Goal: Task Accomplishment & Management: Manage account settings

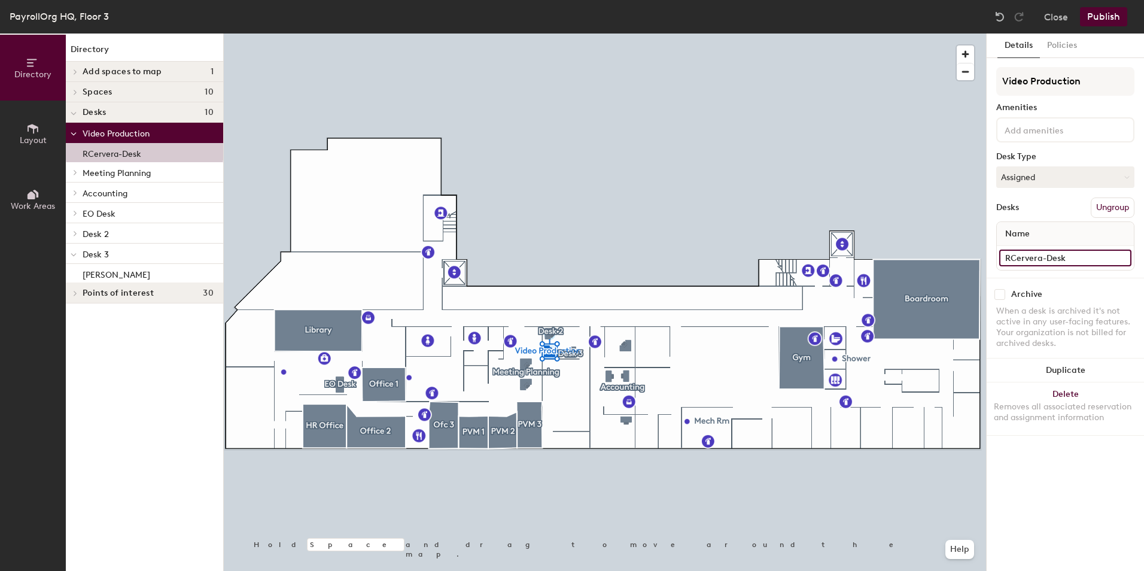
click at [1068, 261] on input "RCervera-Desk" at bounding box center [1065, 257] width 132 height 17
click at [1071, 261] on input "RCervera-Desk" at bounding box center [1065, 257] width 132 height 17
type input "RCervera-Desk 2"
click at [1103, 16] on button "Publish" at bounding box center [1103, 16] width 47 height 19
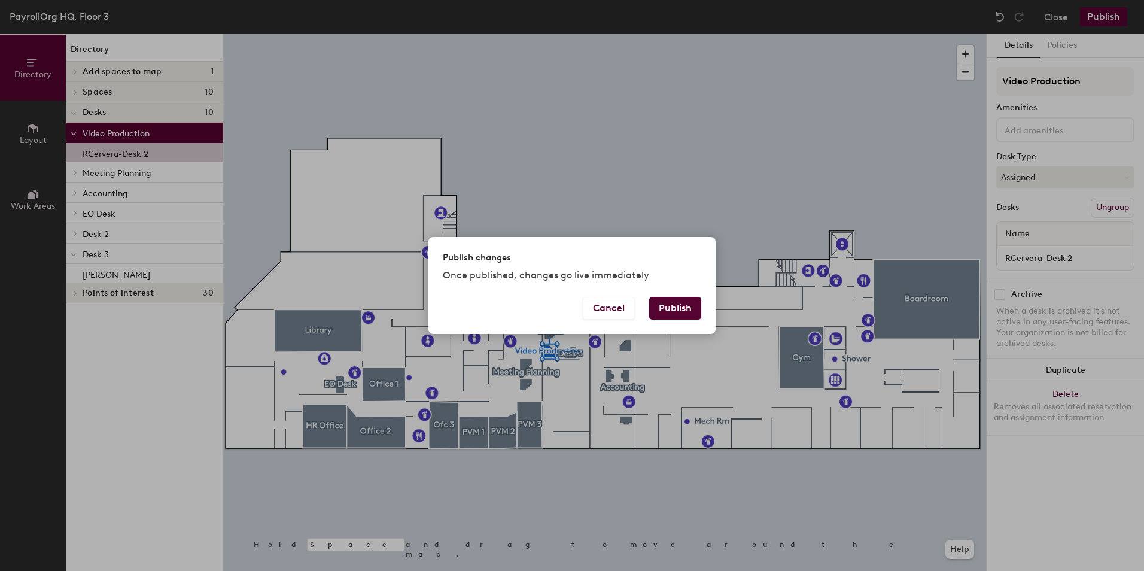
click at [670, 307] on button "Publish" at bounding box center [675, 308] width 52 height 23
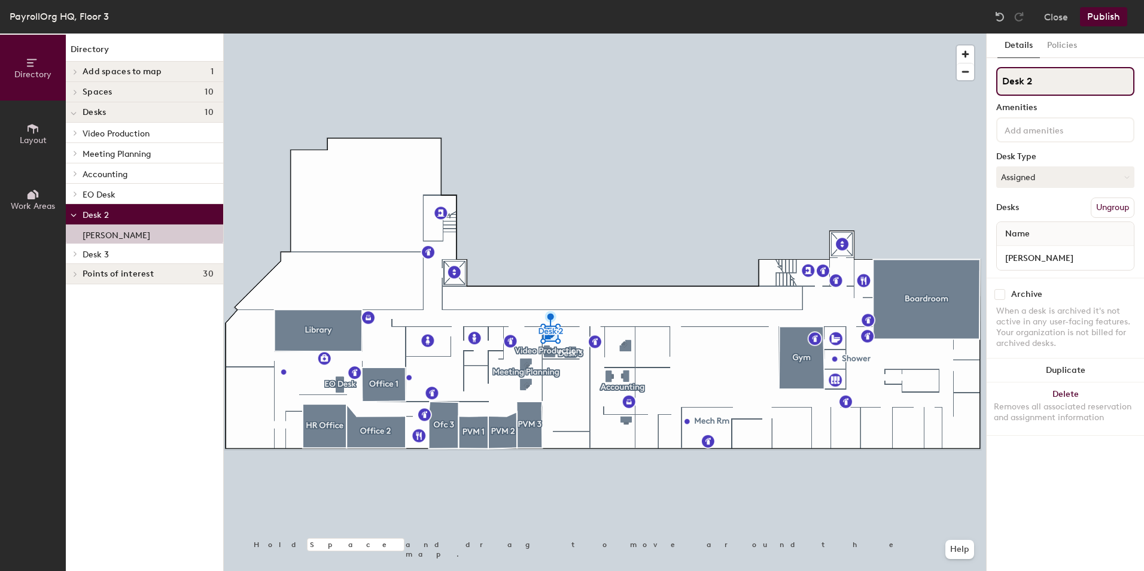
click at [1032, 79] on input "Desk 2" at bounding box center [1065, 81] width 138 height 29
type input "Desk 1"
click at [1104, 17] on button "Publish" at bounding box center [1103, 16] width 47 height 19
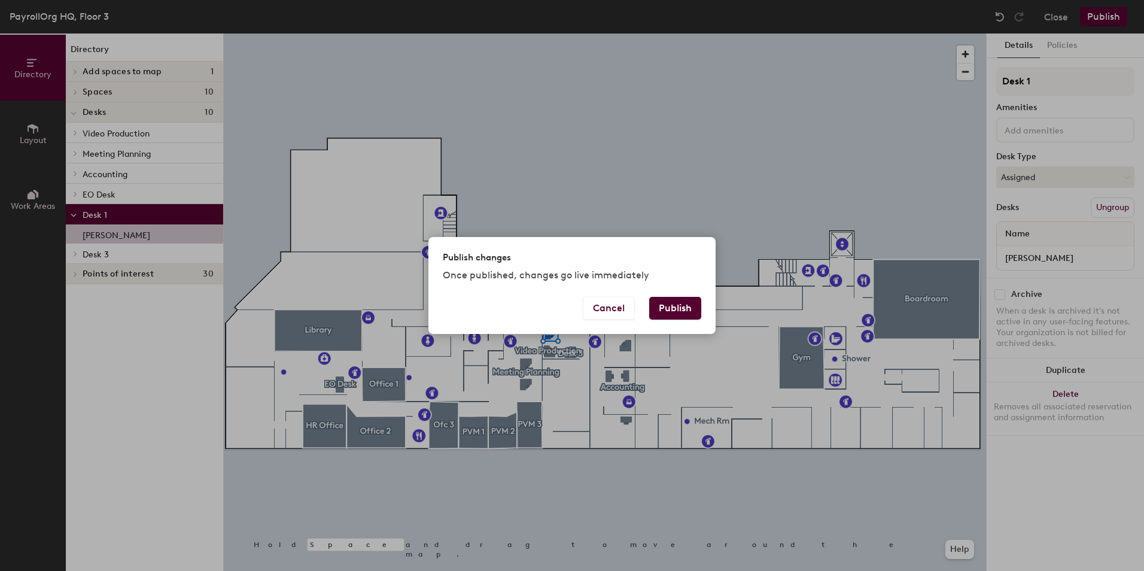
click at [673, 306] on button "Publish" at bounding box center [675, 308] width 52 height 23
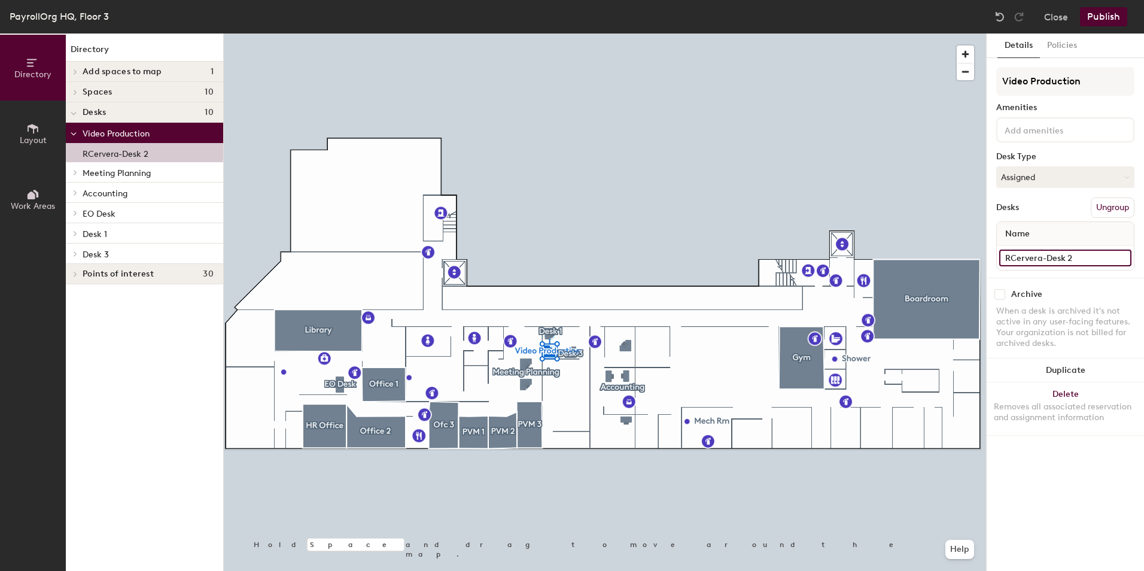
click at [1120, 258] on input "RCervera-Desk 2" at bounding box center [1065, 257] width 132 height 17
click at [1079, 260] on input "RCervera-Desk 2" at bounding box center [1065, 257] width 132 height 17
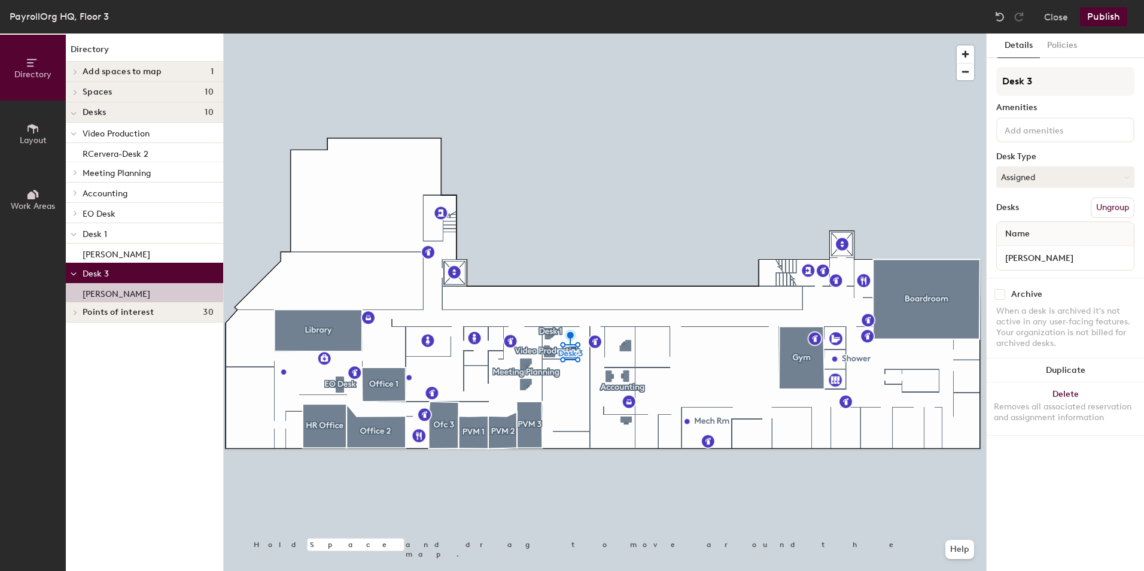
click at [1099, 11] on button "Publish" at bounding box center [1103, 16] width 47 height 19
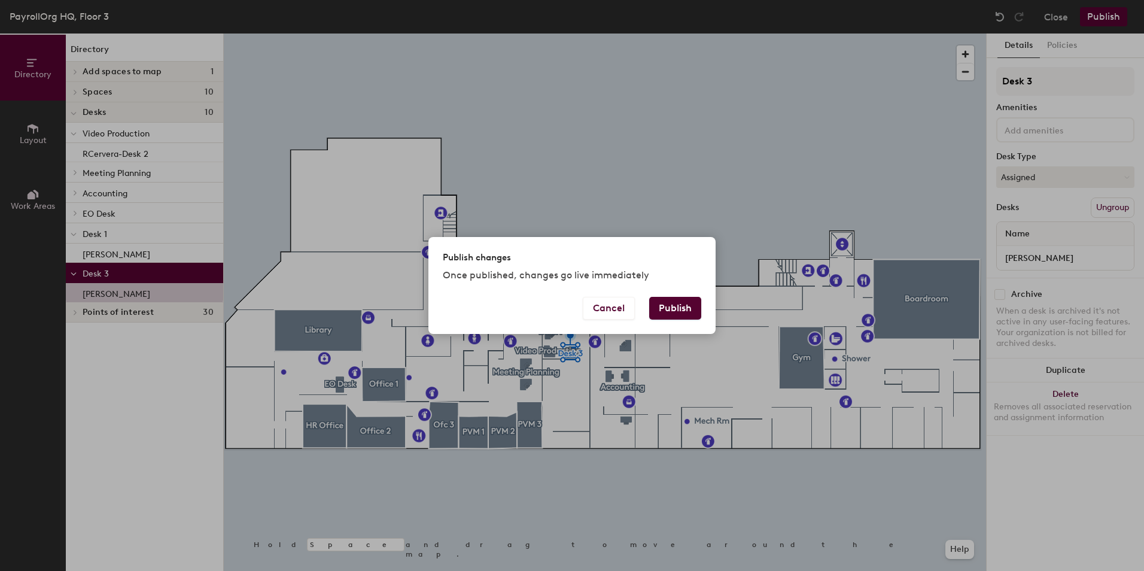
click at [679, 305] on button "Publish" at bounding box center [675, 308] width 52 height 23
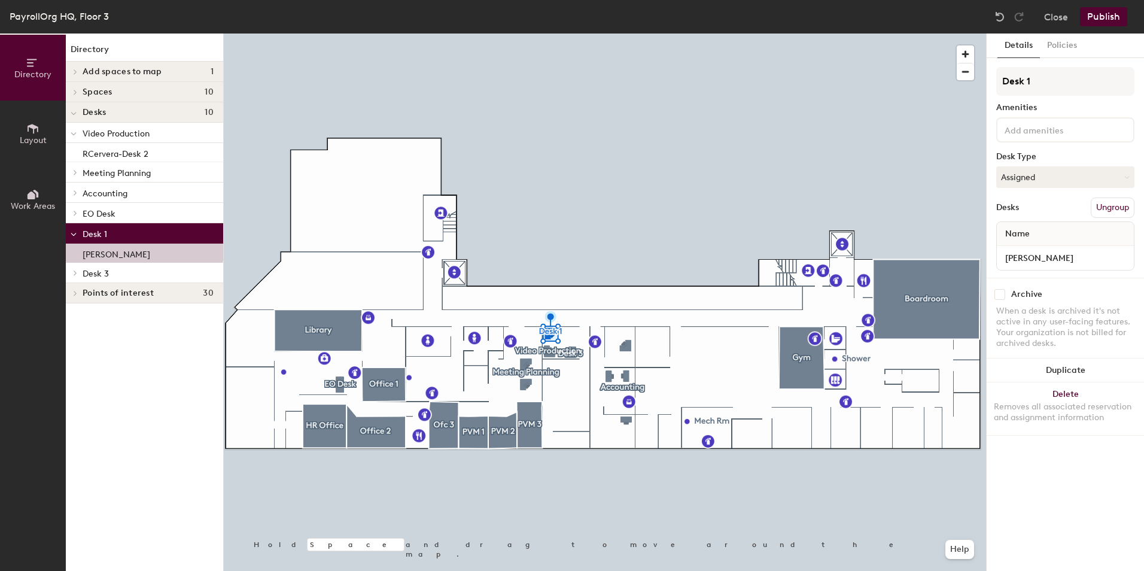
click at [1098, 27] on div "PayrollOrg HQ, Floor 3 Close Publish" at bounding box center [572, 16] width 1144 height 33
click at [1105, 18] on button "Publish" at bounding box center [1103, 16] width 47 height 19
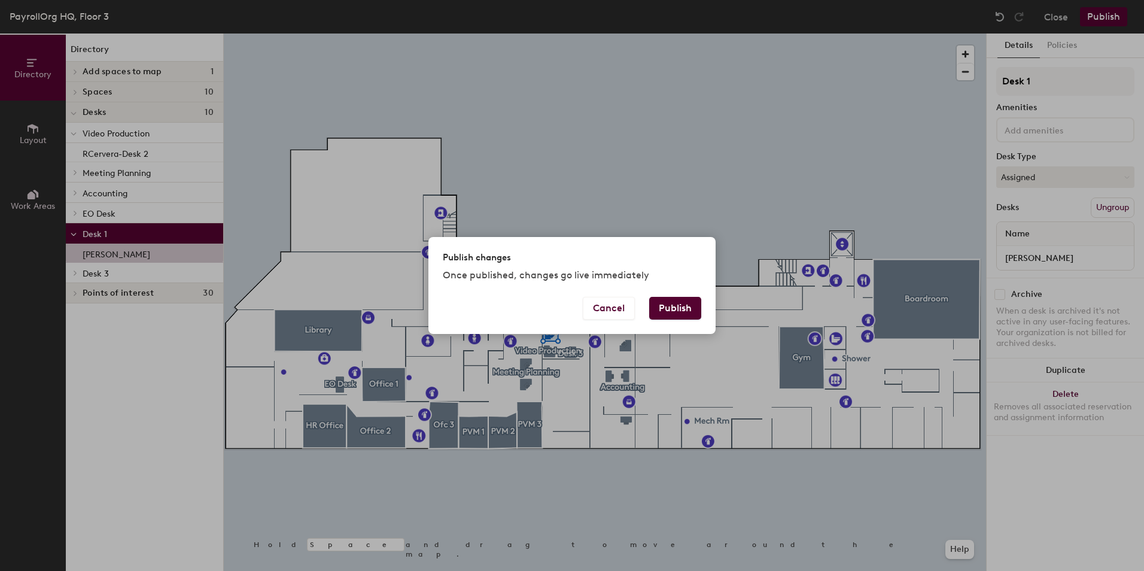
click at [682, 304] on button "Publish" at bounding box center [675, 308] width 52 height 23
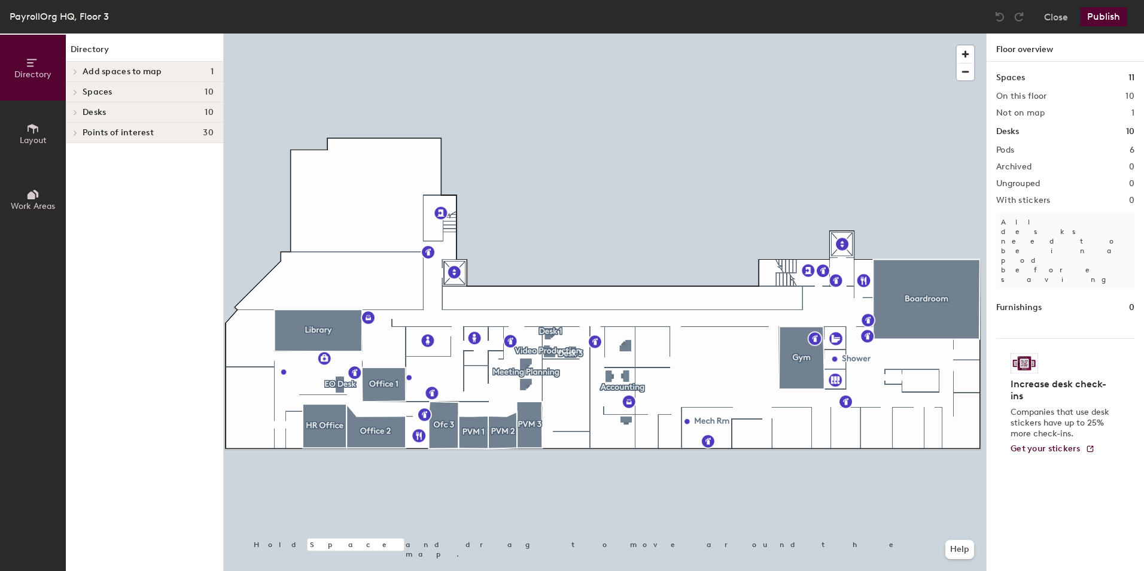
click at [438, 33] on div at bounding box center [605, 33] width 762 height 0
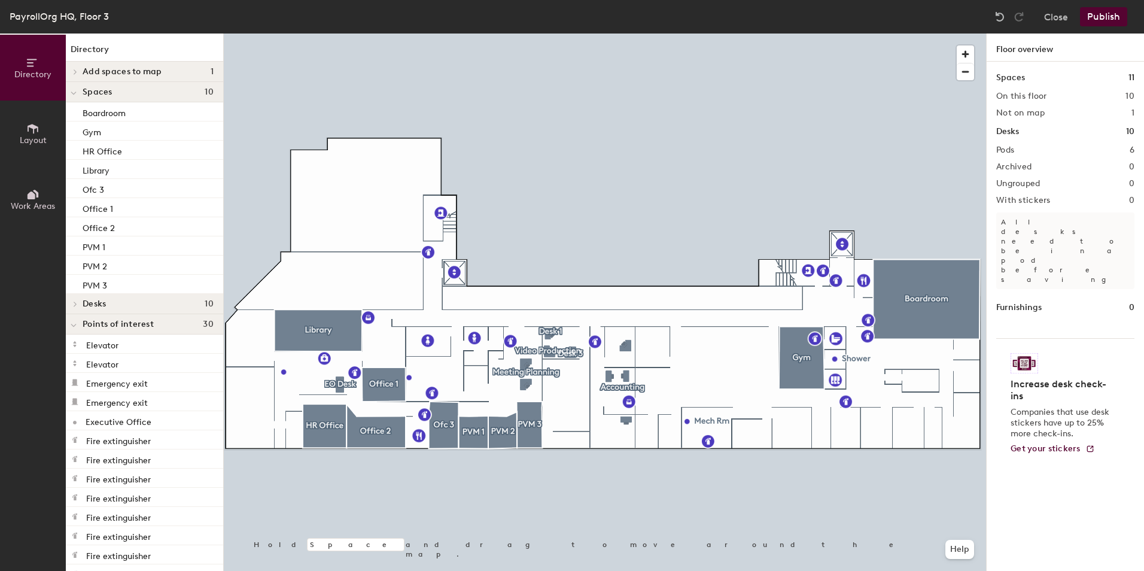
click at [739, 33] on div at bounding box center [605, 33] width 762 height 0
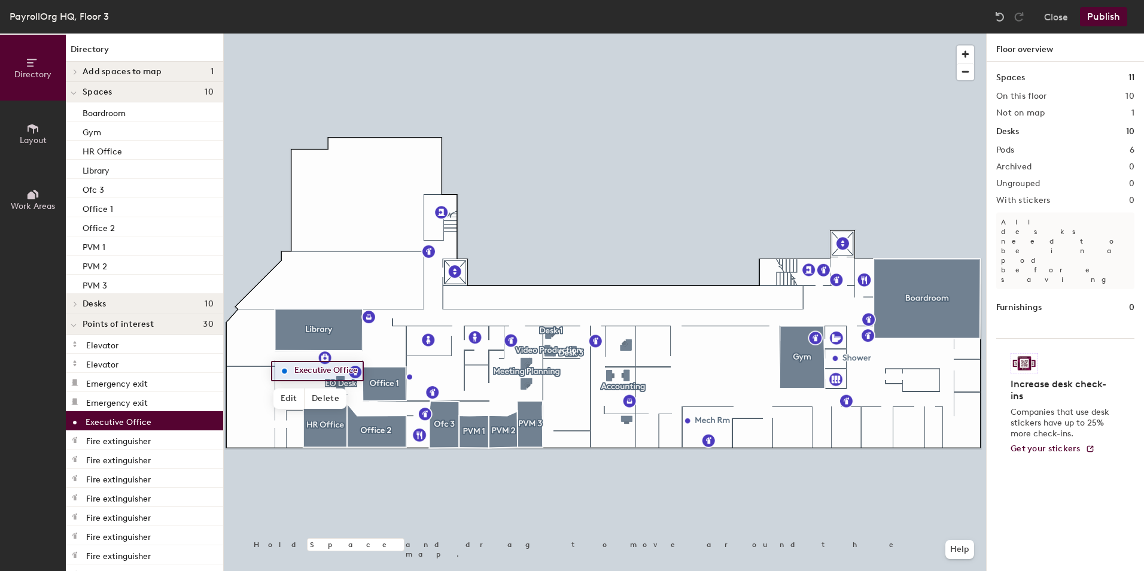
click at [128, 426] on p "Executive Office" at bounding box center [119, 420] width 66 height 14
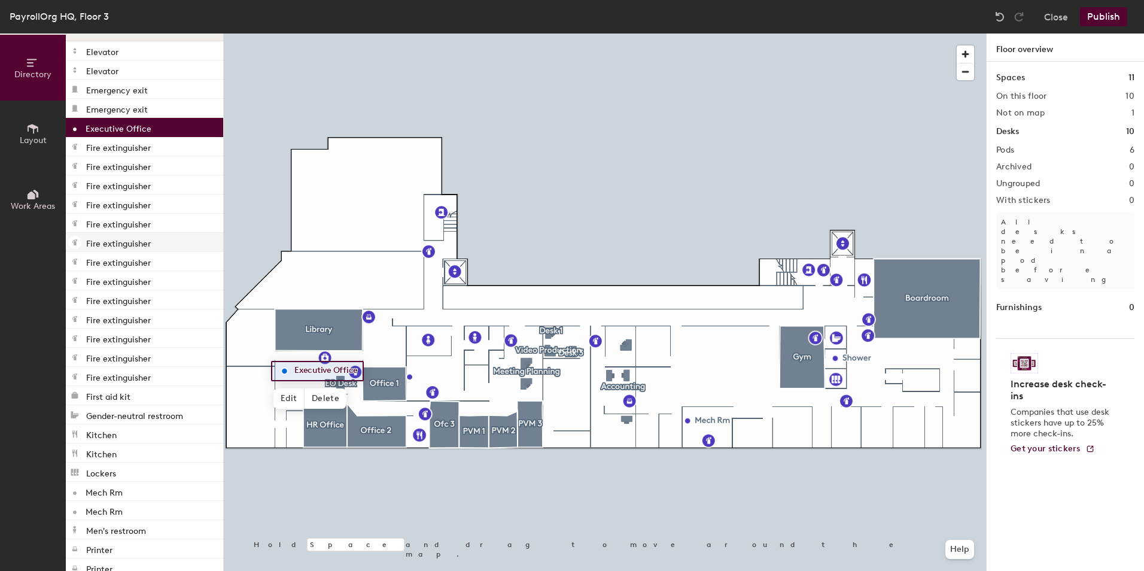
scroll to position [299, 0]
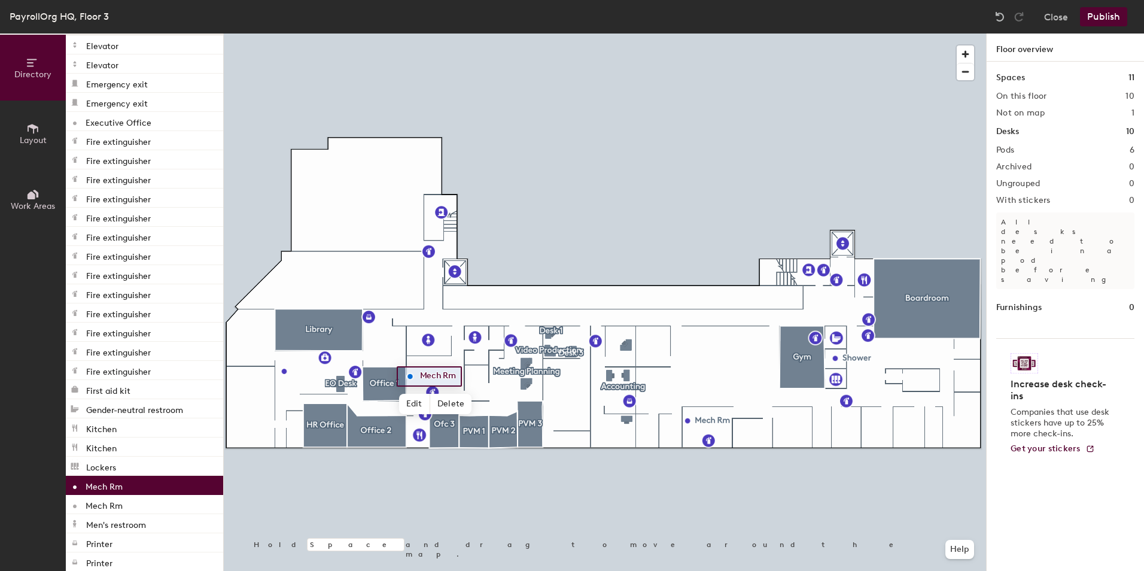
click at [132, 482] on div "Mech Rm" at bounding box center [144, 485] width 157 height 19
click at [124, 502] on div "Mech Rm" at bounding box center [144, 504] width 157 height 19
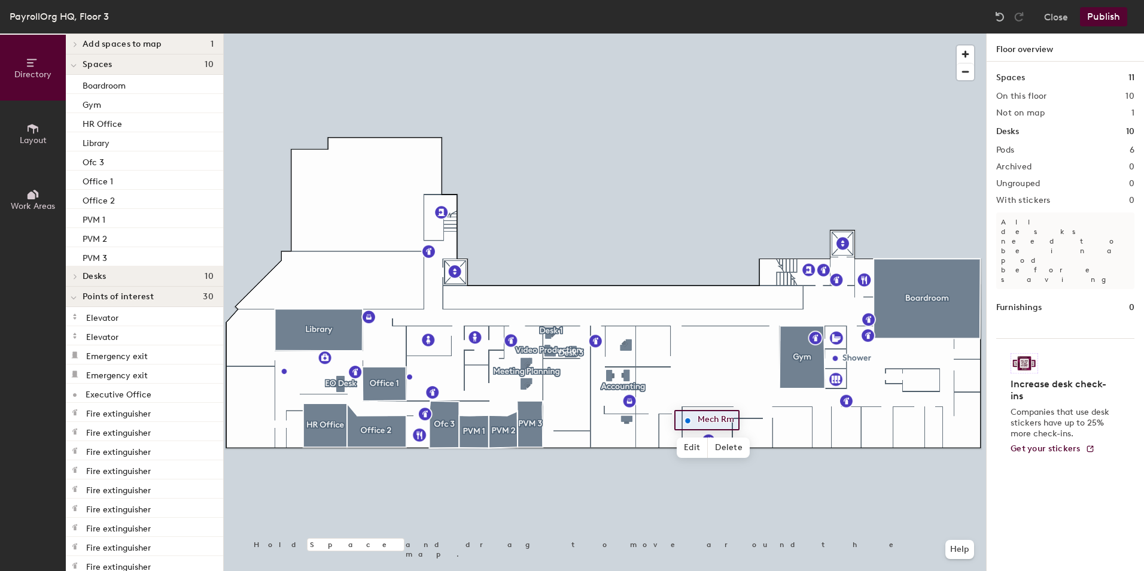
scroll to position [0, 0]
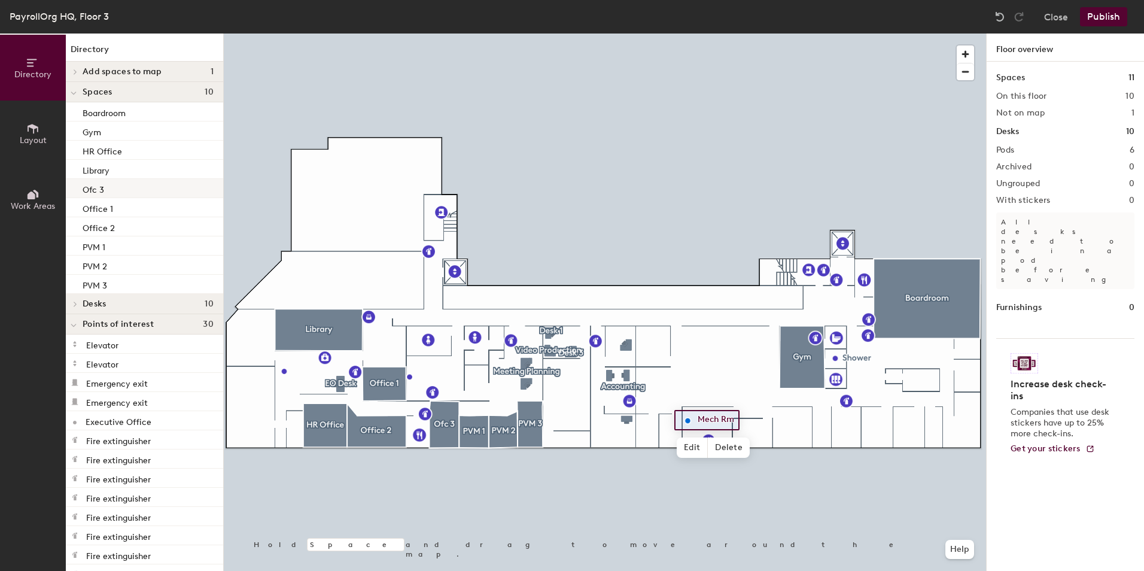
click at [100, 192] on p "Ofc 3" at bounding box center [94, 188] width 22 height 14
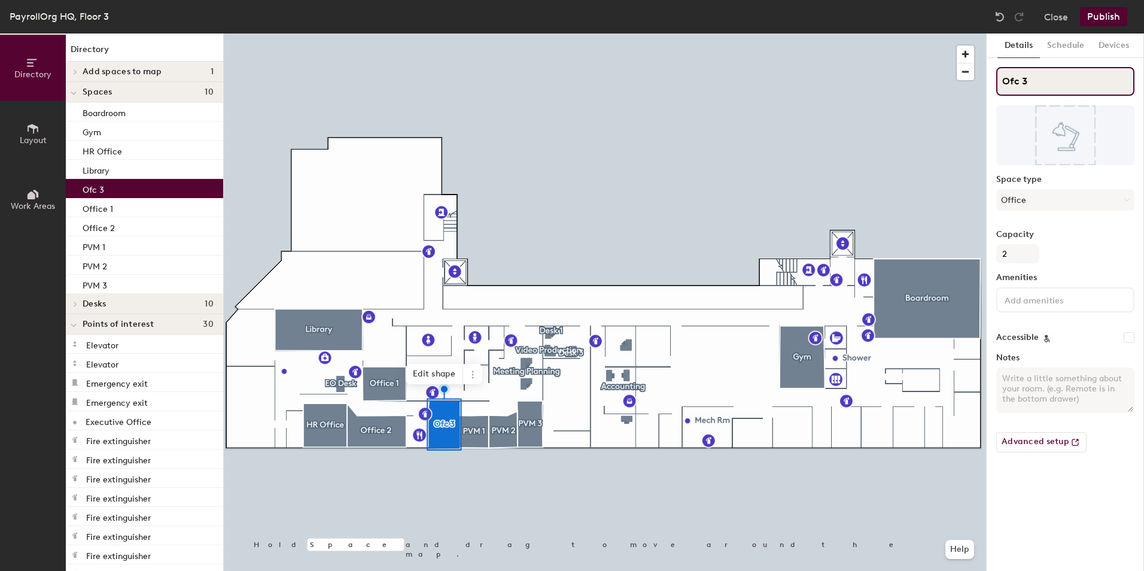
click at [1014, 80] on input "Ofc 3" at bounding box center [1065, 81] width 138 height 29
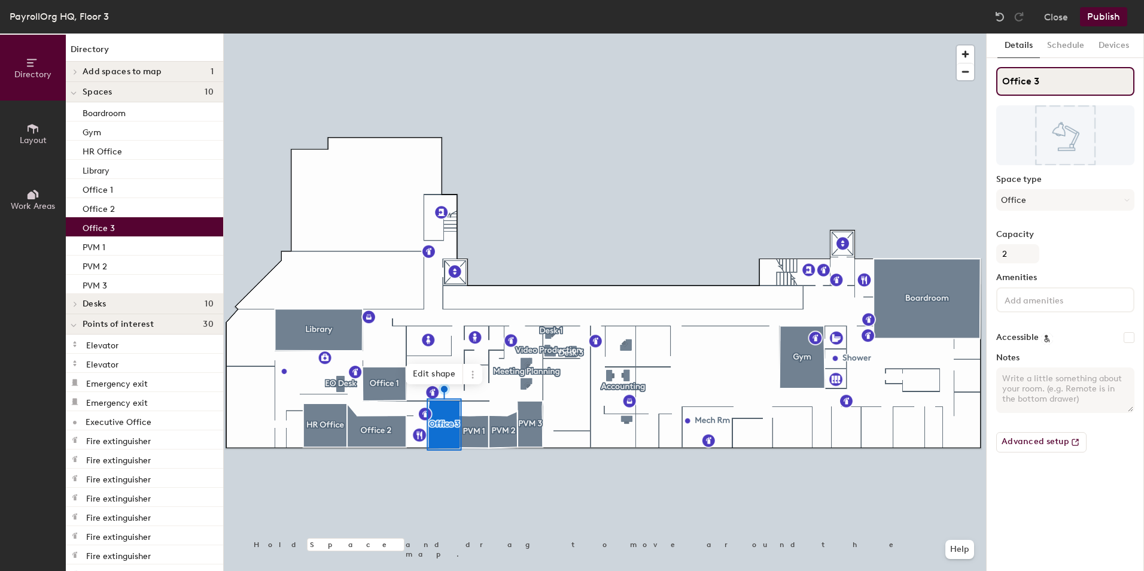
type input "Office 3"
click at [1107, 22] on button "Publish" at bounding box center [1103, 16] width 47 height 19
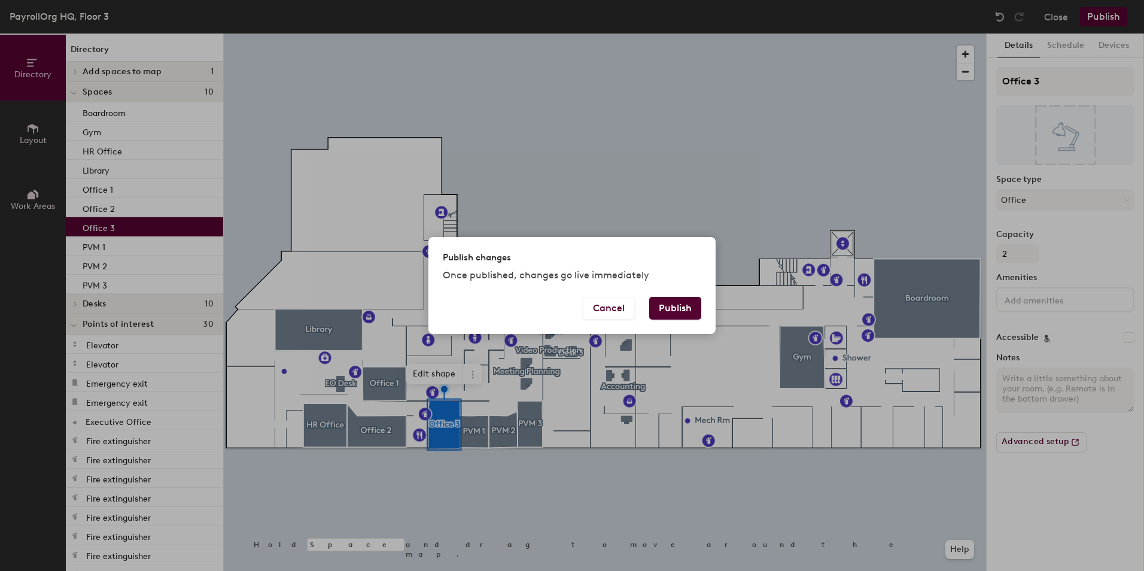
click at [674, 304] on button "Publish" at bounding box center [675, 308] width 52 height 23
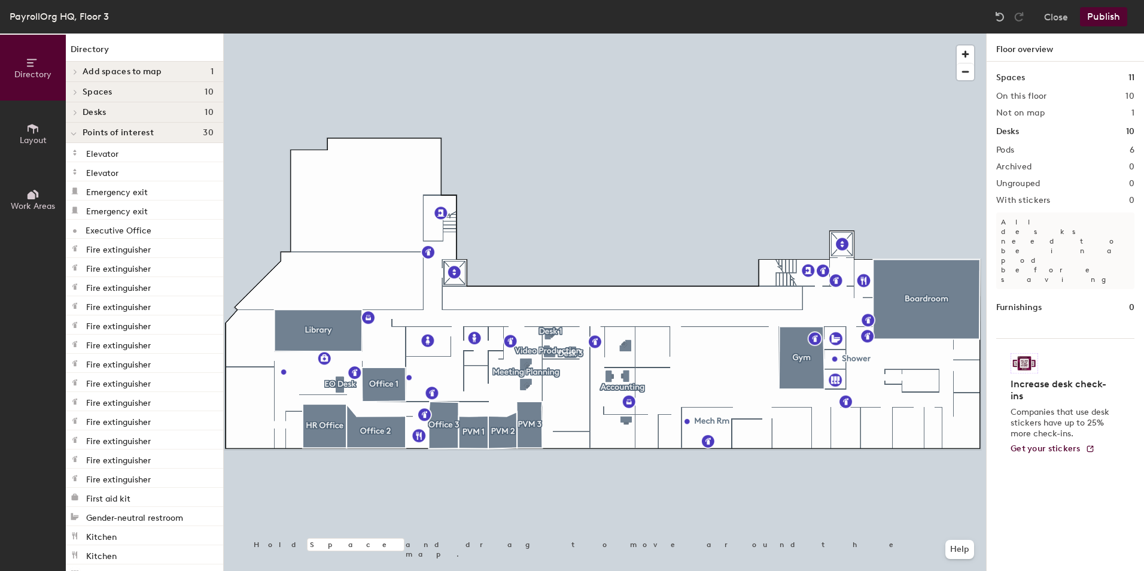
click at [77, 138] on div at bounding box center [74, 133] width 16 height 20
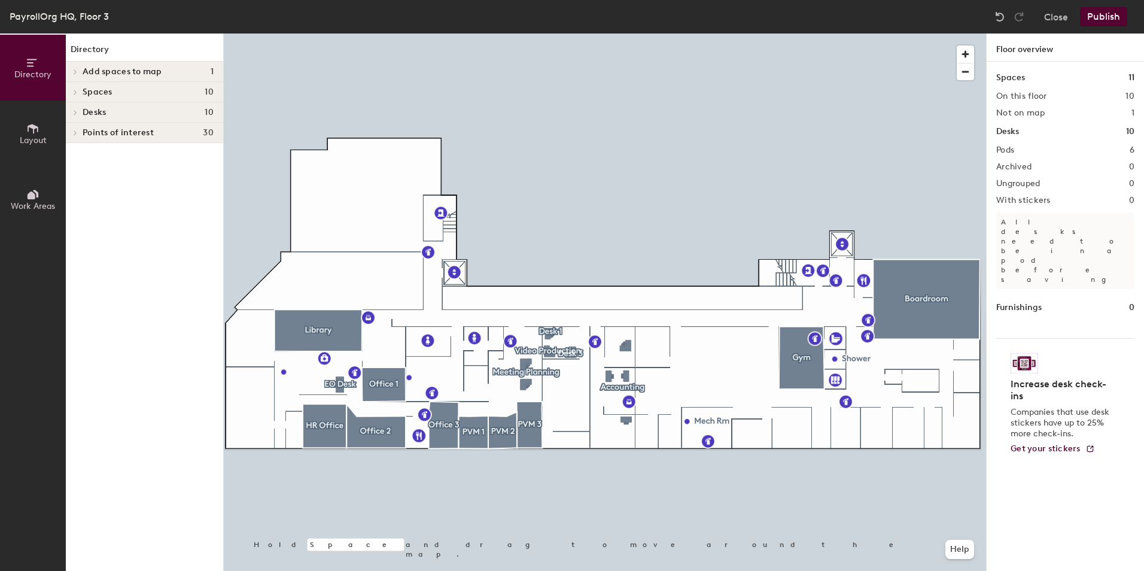
click at [77, 113] on icon at bounding box center [75, 112] width 5 height 6
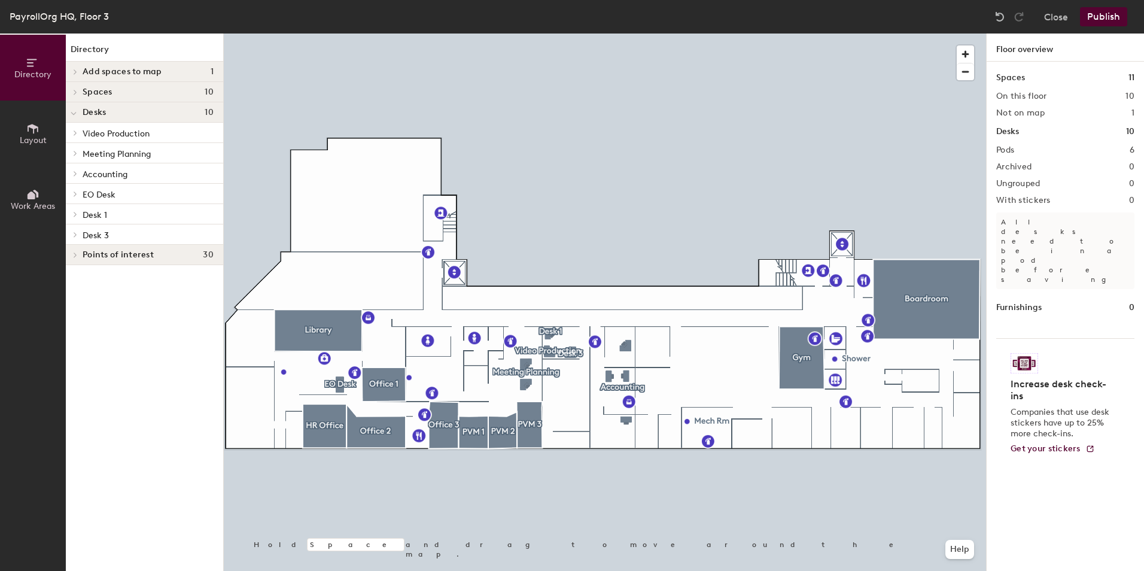
click at [121, 136] on span "Video Production" at bounding box center [116, 134] width 67 height 10
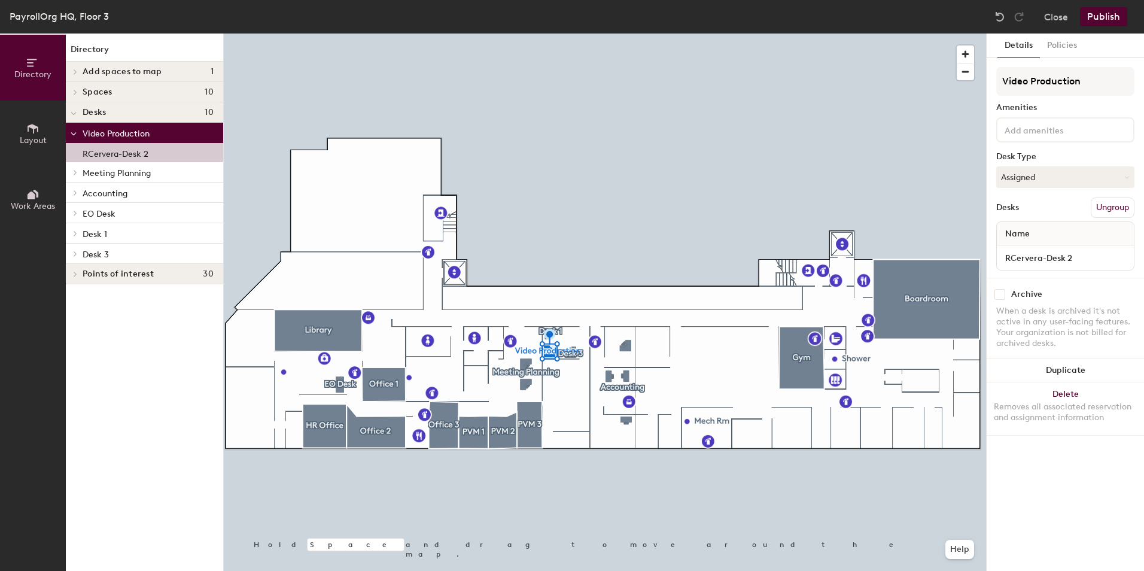
click at [117, 173] on span "Meeting Planning" at bounding box center [117, 173] width 68 height 10
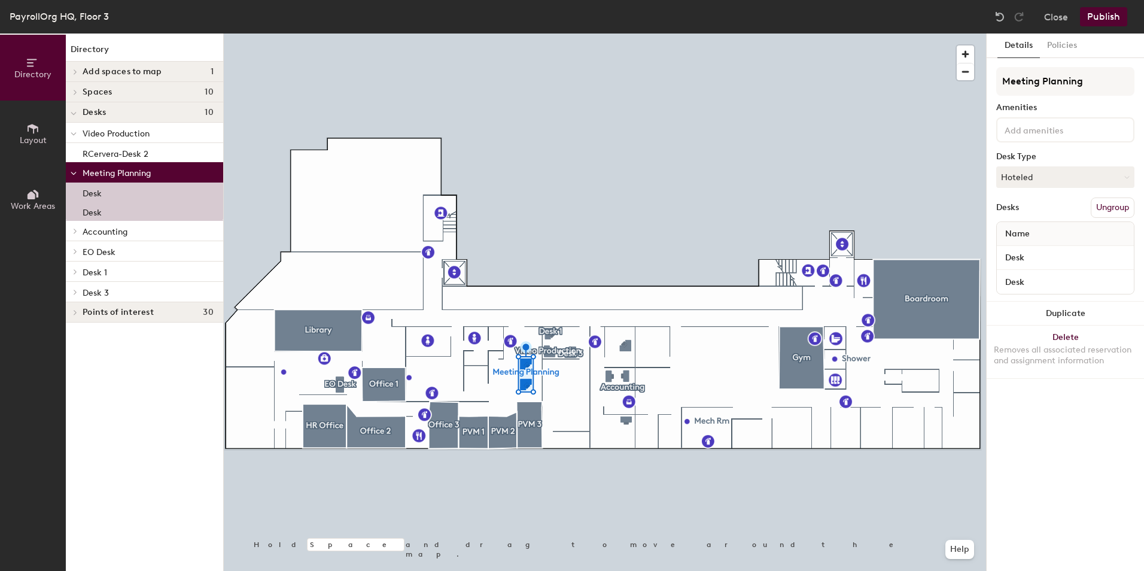
click at [111, 236] on span "Accounting" at bounding box center [105, 232] width 45 height 10
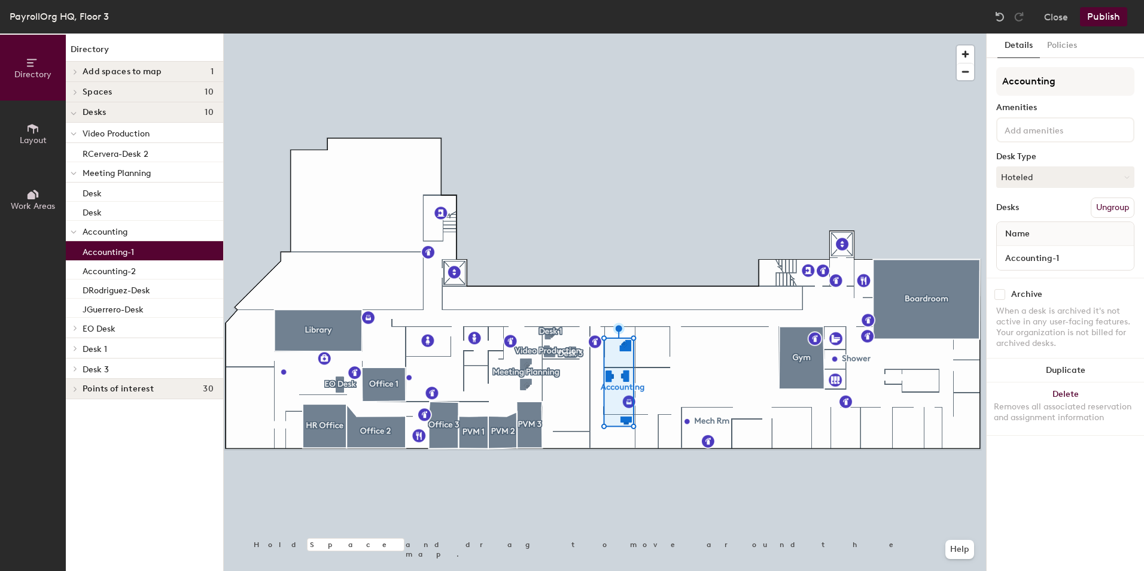
click at [109, 249] on p "Accounting-1" at bounding box center [108, 250] width 51 height 14
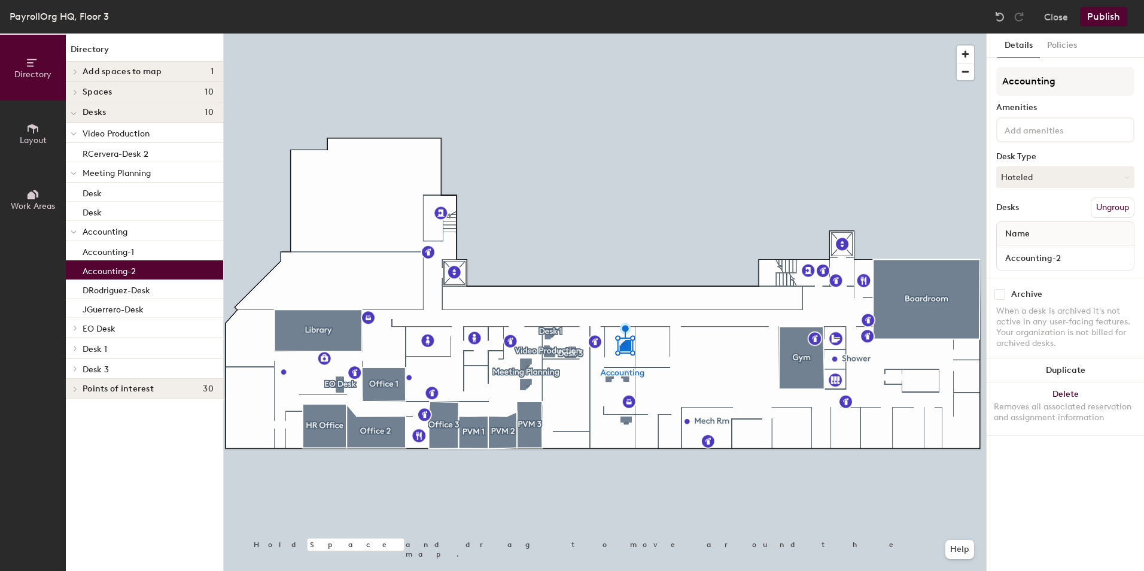
click at [109, 272] on p "Accounting-2" at bounding box center [109, 270] width 53 height 14
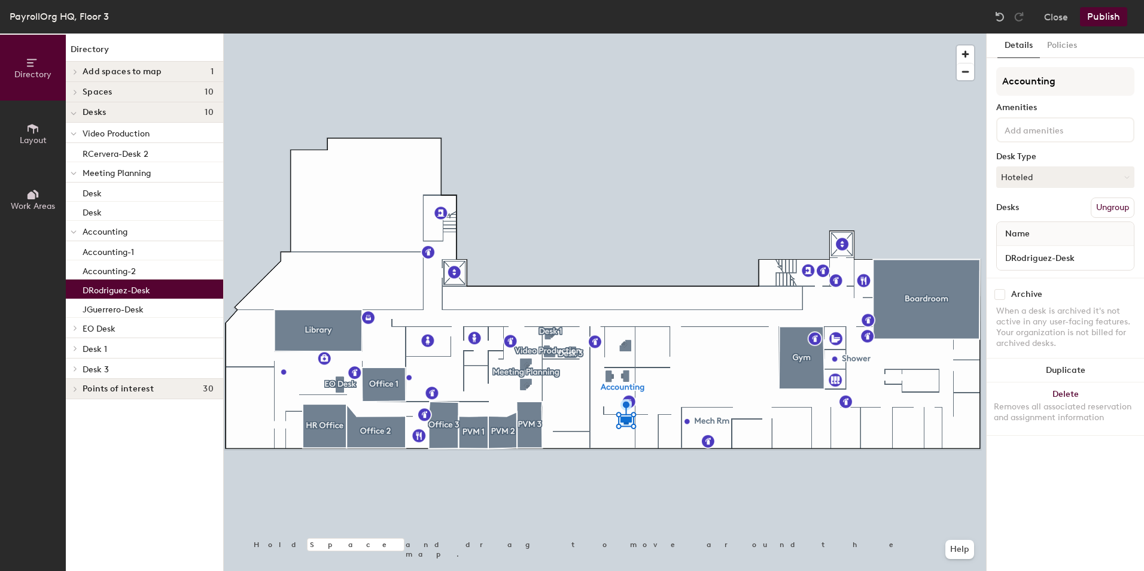
click at [108, 288] on p "DRodriguez-Desk" at bounding box center [117, 289] width 68 height 14
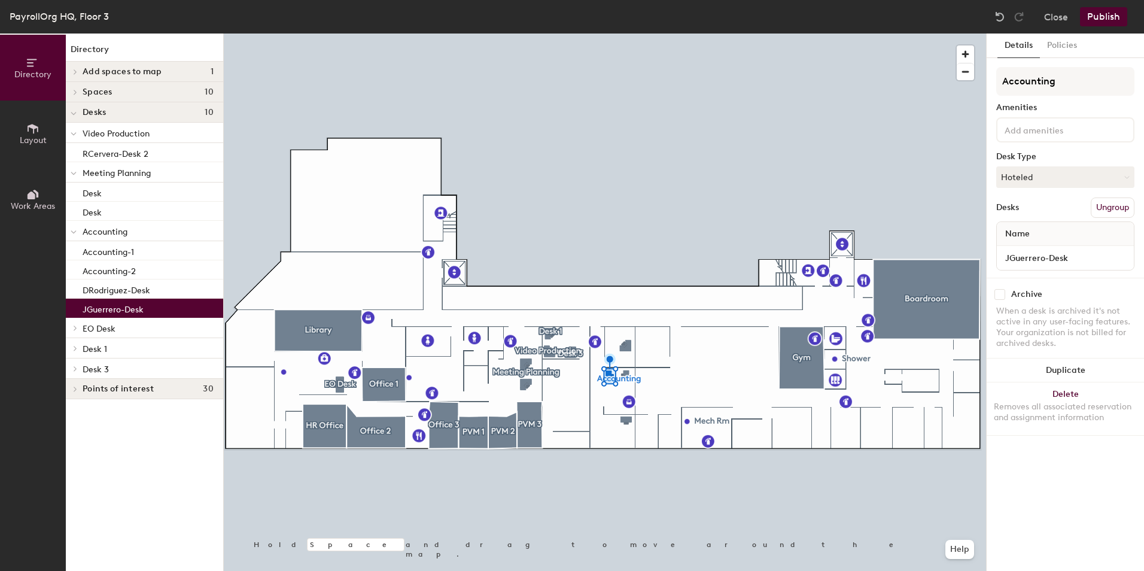
click at [106, 306] on p "JGuerrero-Desk" at bounding box center [113, 308] width 61 height 14
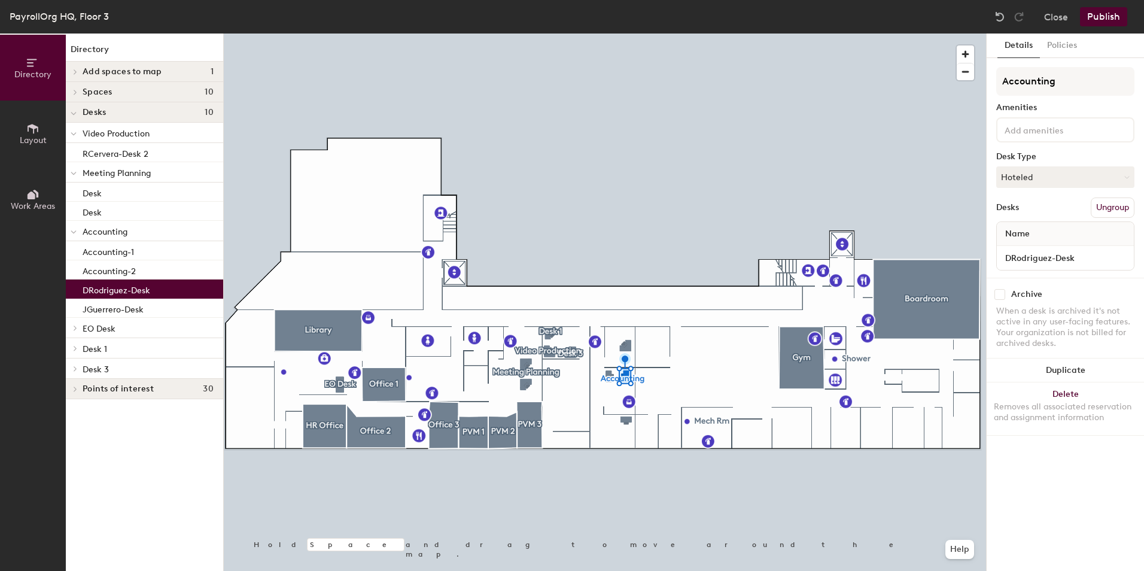
click at [107, 286] on p "DRodriguez-Desk" at bounding box center [117, 289] width 68 height 14
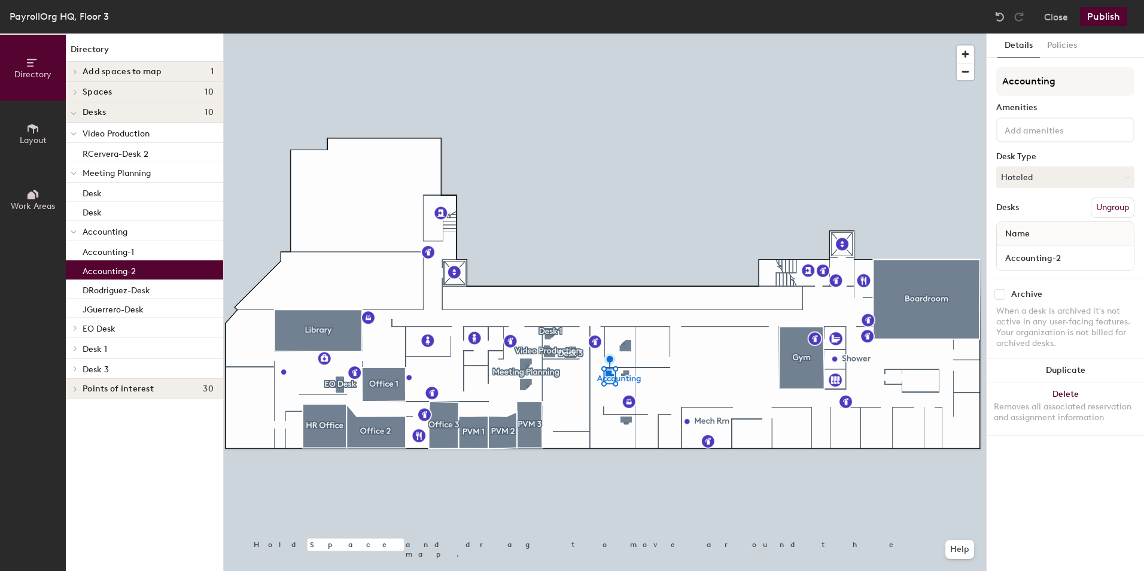
click at [109, 266] on p "Accounting-2" at bounding box center [109, 270] width 53 height 14
click at [72, 346] on span at bounding box center [74, 348] width 10 height 6
click at [75, 350] on icon at bounding box center [74, 349] width 6 height 5
click at [1093, 25] on button "Publish" at bounding box center [1103, 16] width 47 height 19
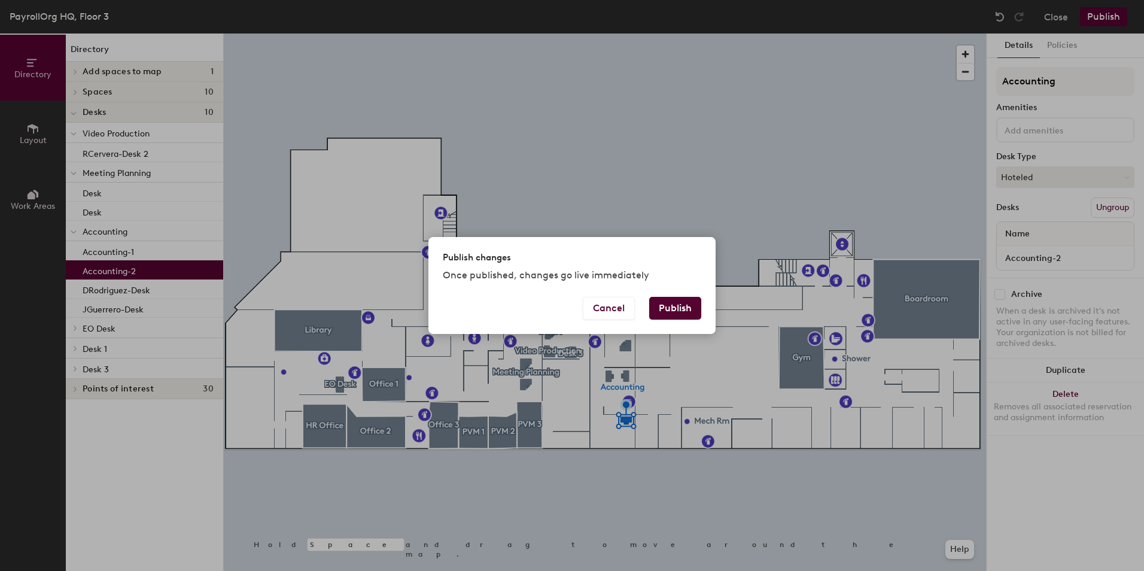
click at [667, 312] on button "Publish" at bounding box center [675, 308] width 52 height 23
